Goal: Task Accomplishment & Management: Manage account settings

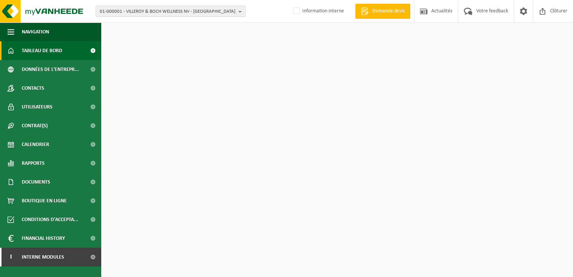
click at [135, 11] on span "01-000001 - VILLEROY & BOCH WELLNESS NV - ROESELARE" at bounding box center [168, 11] width 136 height 11
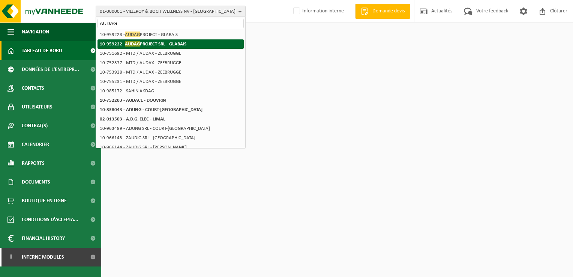
type input "AUDAG"
click at [136, 41] on span "AUDAG" at bounding box center [132, 44] width 15 height 6
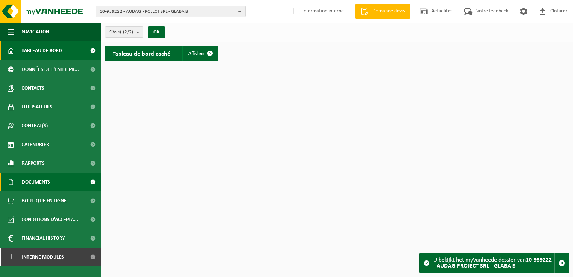
click at [45, 176] on span "Documents" at bounding box center [36, 182] width 29 height 19
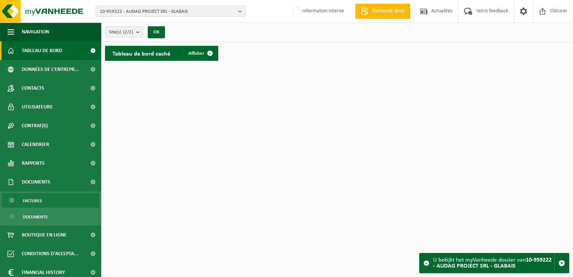
click at [43, 200] on link "Factures" at bounding box center [51, 200] width 98 height 14
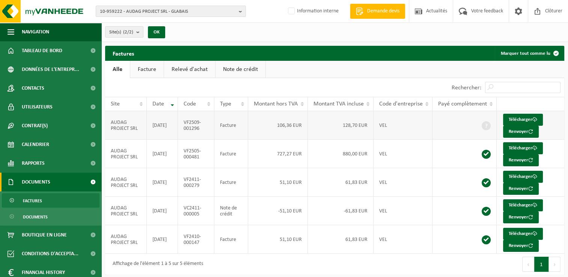
scroll to position [3, 0]
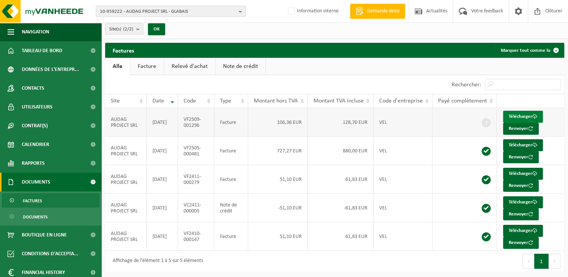
click at [519, 117] on link "Télécharger" at bounding box center [523, 117] width 40 height 12
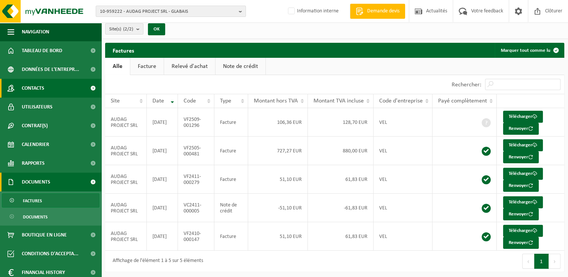
click at [29, 91] on span "Contacts" at bounding box center [33, 88] width 23 height 19
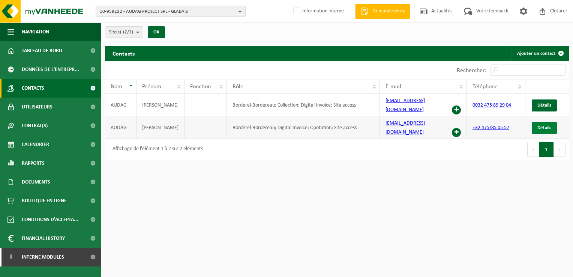
click at [545, 125] on span "Détails" at bounding box center [545, 127] width 14 height 5
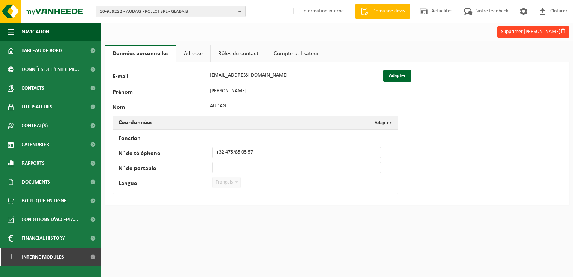
click at [535, 30] on button "Supprimer Jean Audag" at bounding box center [534, 31] width 72 height 11
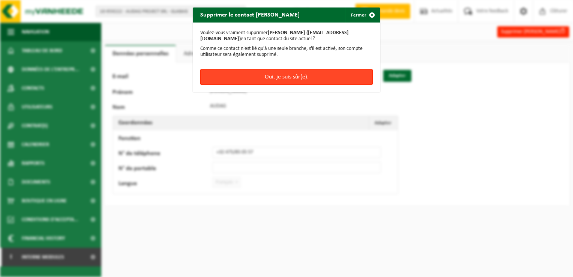
click at [291, 77] on button "Oui, je suis sûr(e)." at bounding box center [286, 77] width 173 height 16
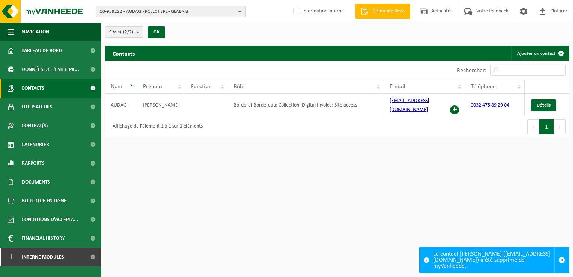
click at [236, 204] on html "10-959222 - AUDAG PROJECT SRL - GLABAIS 10-959222 - AUDAG PROJECT SRL - GLABAIS…" at bounding box center [286, 138] width 573 height 277
click at [149, 12] on span "10-959222 - AUDAG PROJECT SRL - GLABAIS" at bounding box center [168, 11] width 136 height 11
click at [134, 23] on input "AUDAG INVEST" at bounding box center [171, 23] width 146 height 9
click at [138, 23] on input "AUDAG INVEST" at bounding box center [171, 23] width 146 height 9
click at [120, 24] on input "AUDAG INVEST" at bounding box center [171, 23] width 146 height 9
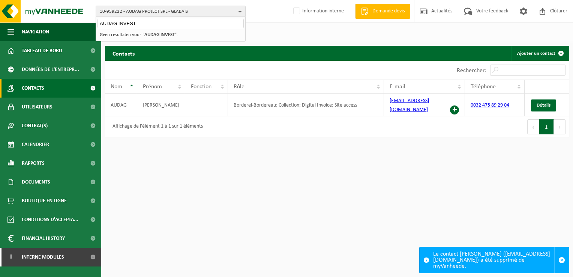
type input "AUDAG INVEST"
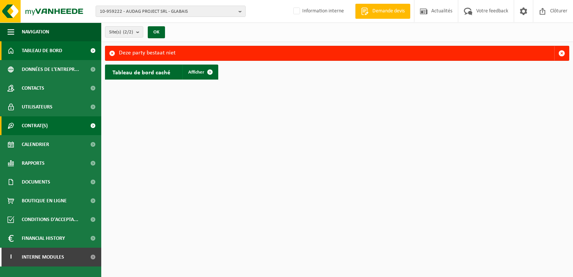
click at [63, 125] on link "Contrat(s)" at bounding box center [50, 125] width 101 height 19
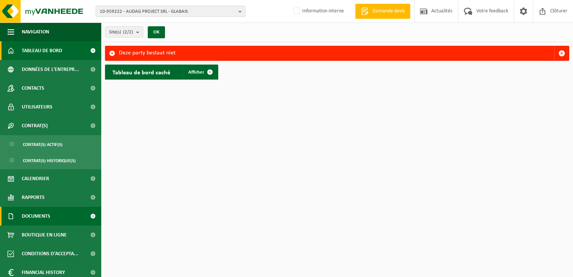
click at [39, 213] on span "Documents" at bounding box center [36, 216] width 29 height 19
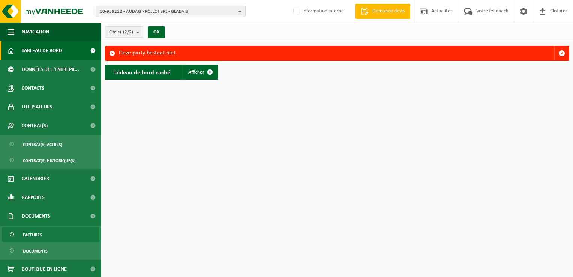
click at [38, 239] on span "Factures" at bounding box center [32, 235] width 19 height 14
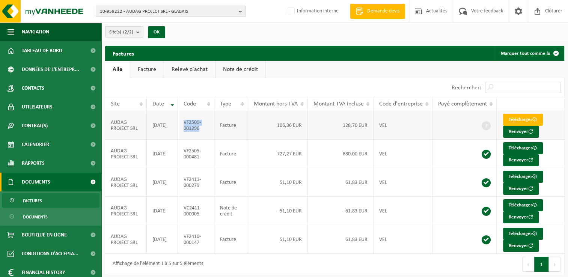
drag, startPoint x: 200, startPoint y: 128, endPoint x: 183, endPoint y: 122, distance: 17.9
click at [183, 122] on td "VF2509-001296" at bounding box center [196, 125] width 36 height 29
copy td "VF2509-001296"
click at [48, 93] on link "Contacts" at bounding box center [50, 88] width 101 height 19
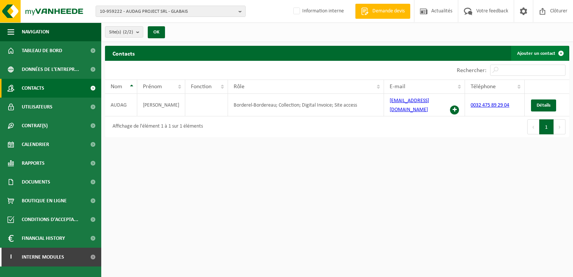
click at [537, 52] on link "Ajouter un contact" at bounding box center [539, 53] width 57 height 15
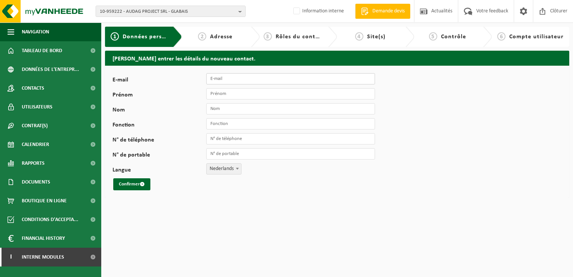
click at [224, 80] on input "E-mail" at bounding box center [290, 78] width 169 height 11
type input "[EMAIL_ADDRESS][DOMAIN_NAME]"
type input "Factures"
type input "Audag"
type input "Invoicing"
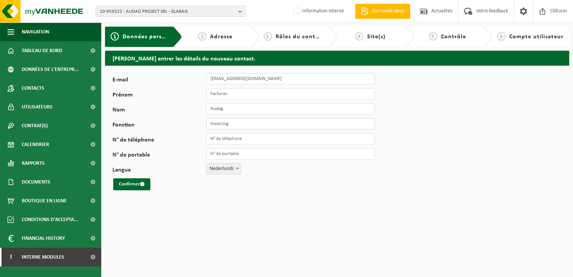
drag, startPoint x: 239, startPoint y: 126, endPoint x: 129, endPoint y: 126, distance: 109.2
click at [129, 126] on div "Fonction Invoicing" at bounding box center [248, 123] width 270 height 11
click at [227, 137] on input "N° de téléphone" at bounding box center [290, 138] width 169 height 11
click at [490, 101] on div "E-mail facturesproject@gmail.com Prénom Factures Nom Audag Fonction N° de télép…" at bounding box center [337, 132] width 464 height 132
click at [227, 137] on input "N° de téléphone" at bounding box center [290, 138] width 169 height 11
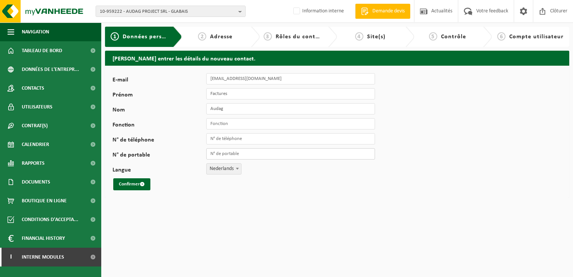
click at [213, 156] on input "N° de portable" at bounding box center [290, 153] width 169 height 11
paste input "475892904"
type input "[PHONE_NUMBER]"
click at [221, 168] on span "Nederlands" at bounding box center [224, 169] width 35 height 11
select select "1"
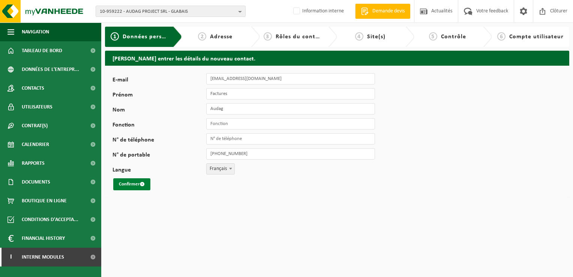
click at [134, 186] on button "Confirmer" at bounding box center [131, 184] width 37 height 12
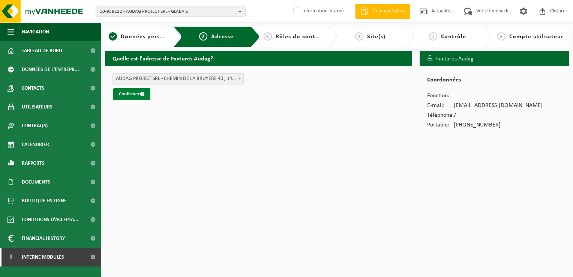
click at [143, 97] on button "Confirmer" at bounding box center [131, 94] width 37 height 12
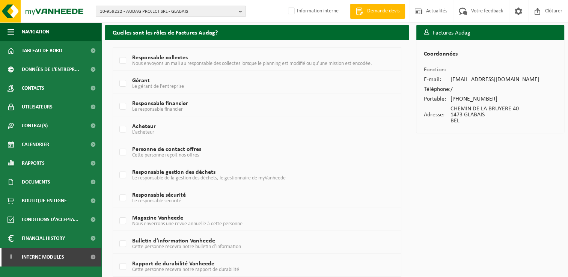
scroll to position [38, 0]
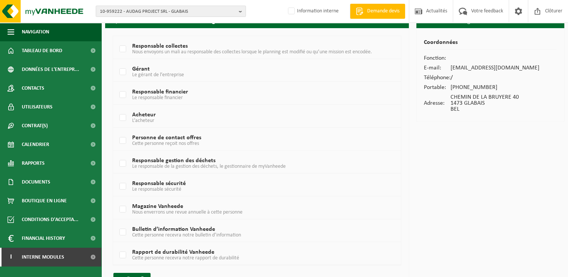
click at [149, 96] on span "Le responsable financier" at bounding box center [157, 98] width 51 height 6
click at [117, 86] on input "Responsable financier Le responsable financier" at bounding box center [116, 85] width 0 height 0
checkbox input "true"
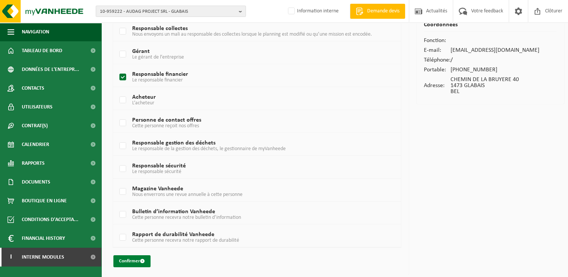
click at [131, 259] on button "Confirmer" at bounding box center [131, 261] width 37 height 12
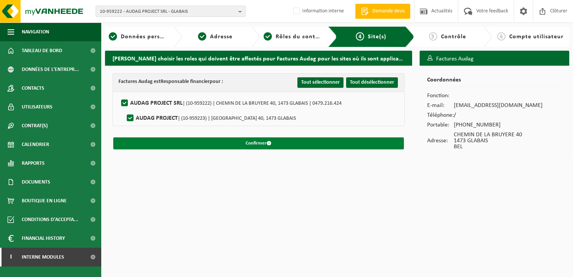
click at [262, 142] on button "Confirmer" at bounding box center [258, 143] width 291 height 12
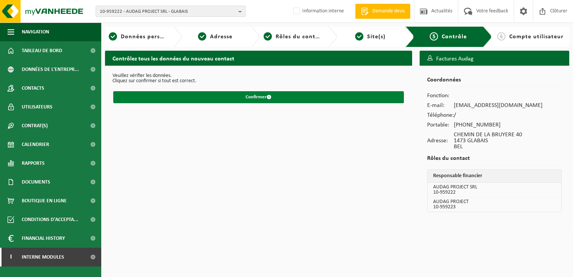
click at [252, 95] on button "Confirmer" at bounding box center [258, 97] width 291 height 12
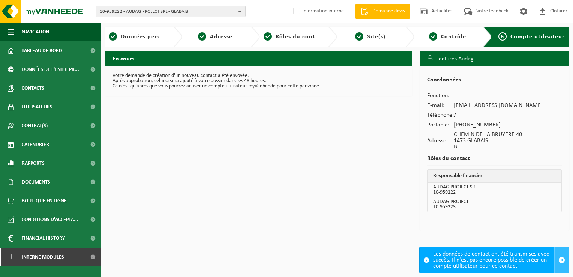
click at [561, 261] on span "button" at bounding box center [562, 260] width 7 height 7
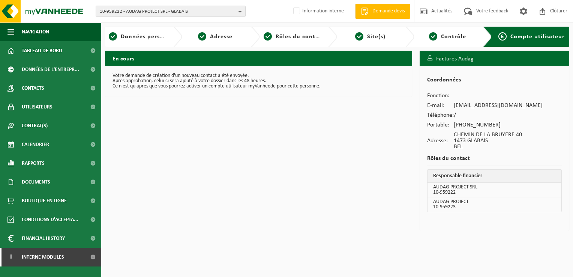
click at [527, 128] on div "Coordonnées Fonction: E-mail: facturesproject@gmail.com Téléphone: / Portable: …" at bounding box center [495, 148] width 150 height 165
click at [159, 9] on span "10-959222 - AUDAG PROJECT SRL - GLABAIS" at bounding box center [168, 11] width 136 height 11
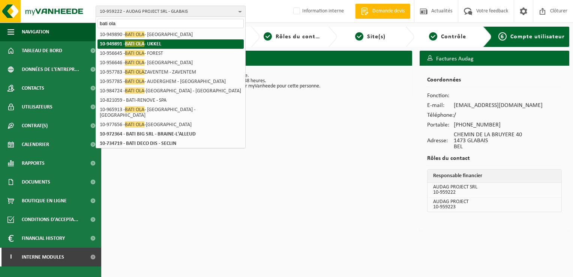
type input "bati ola"
click at [173, 45] on li "10-949891 - BATI OLA - UKKEL" at bounding box center [171, 43] width 146 height 9
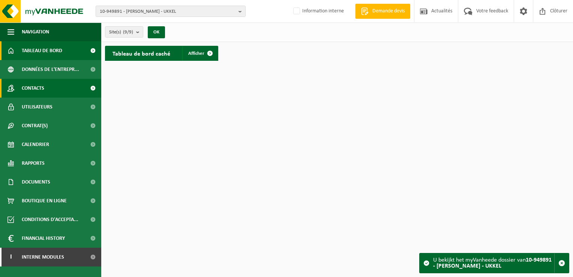
click at [46, 92] on link "Contacts" at bounding box center [50, 88] width 101 height 19
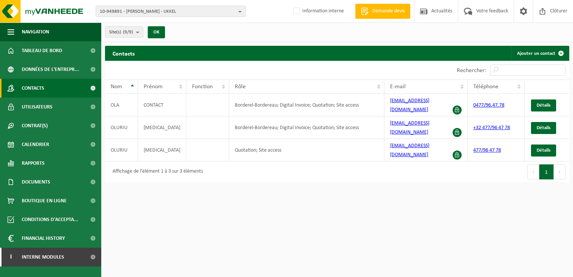
click at [523, 182] on html "10-949891 - BATI OLA - UKKEL 10-949891 - BATI OLA - UKKEL 10-956646 - BATI OLA …" at bounding box center [286, 138] width 573 height 277
click at [68, 260] on link "I Interne modules" at bounding box center [50, 257] width 101 height 19
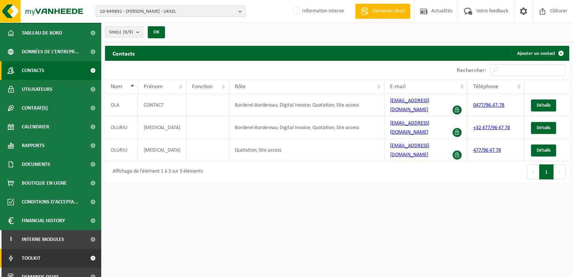
scroll to position [27, 0]
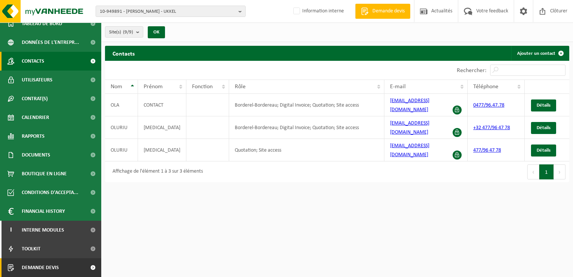
click at [84, 265] on span at bounding box center [92, 267] width 17 height 19
